Goal: Book appointment/travel/reservation

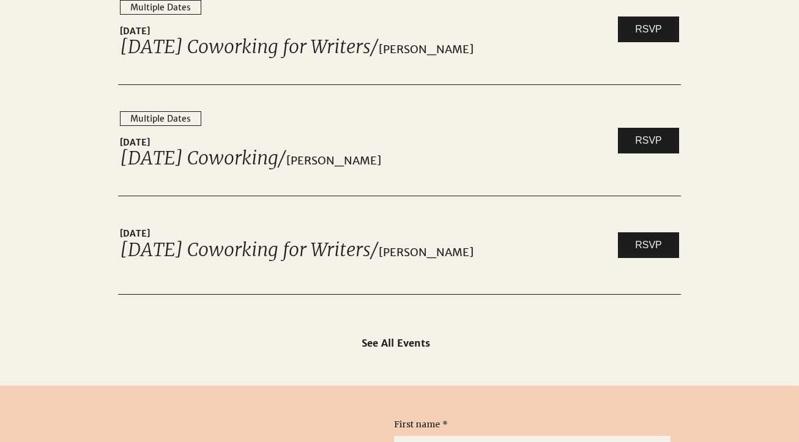
scroll to position [2019, 0]
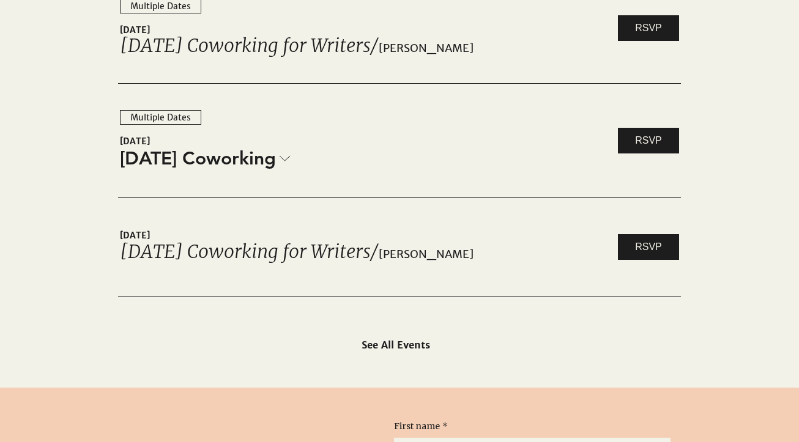
click at [280, 157] on icon at bounding box center [284, 158] width 11 height 6
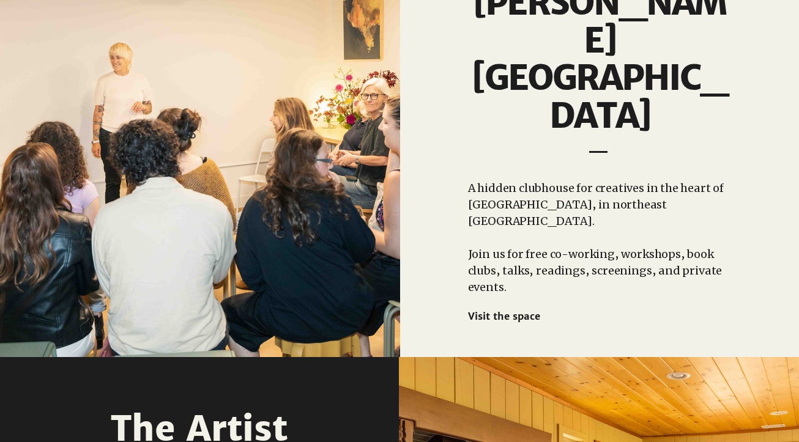
scroll to position [1100, 0]
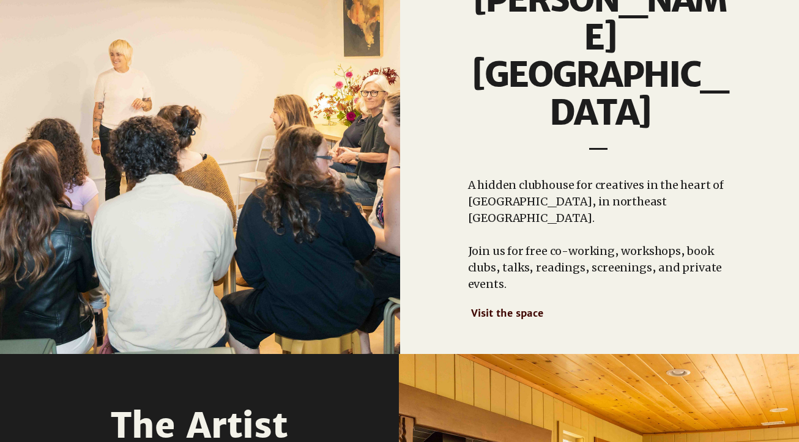
click at [513, 307] on span "Visit the space" at bounding box center [507, 313] width 72 height 12
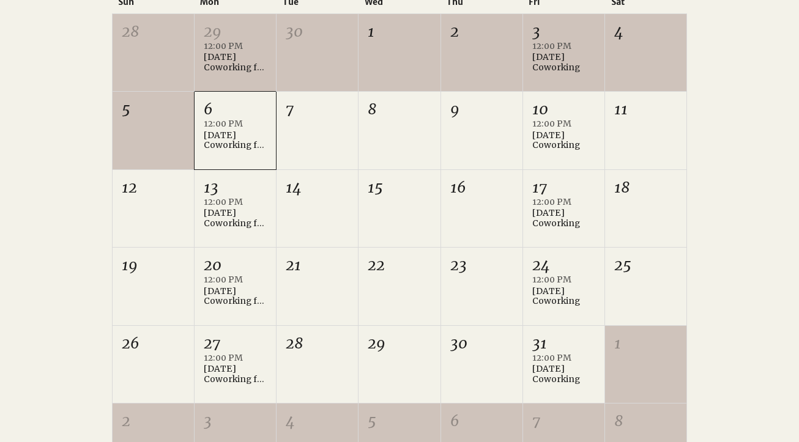
scroll to position [393, 0]
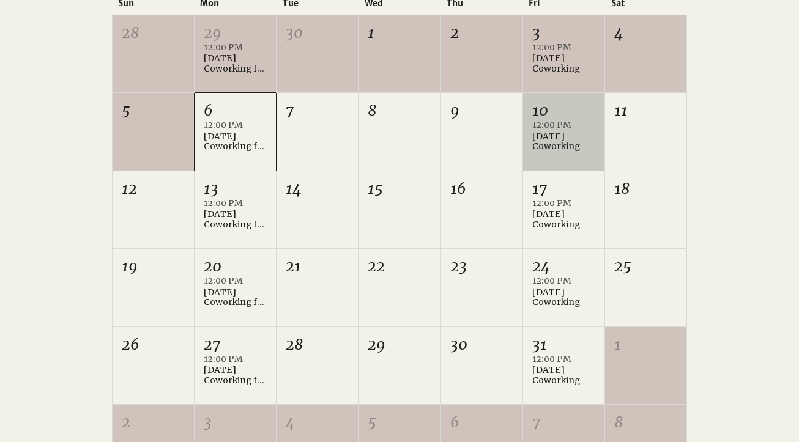
click at [557, 136] on div "[DATE] Coworking" at bounding box center [563, 141] width 63 height 21
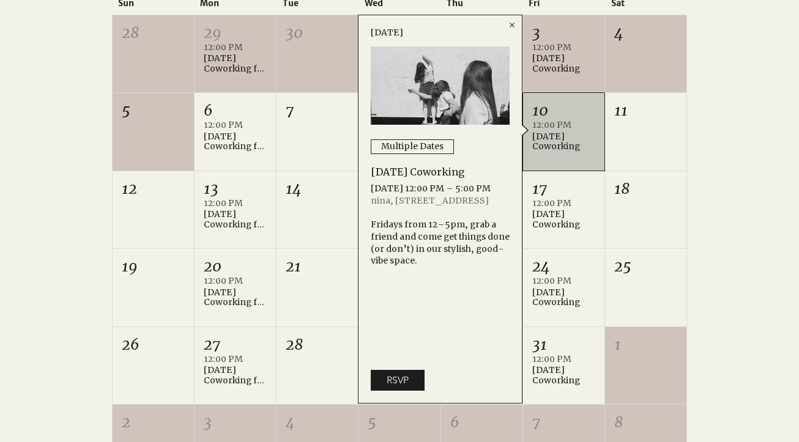
click at [728, 93] on div at bounding box center [399, 213] width 799 height 604
